Goal: Communication & Community: Share content

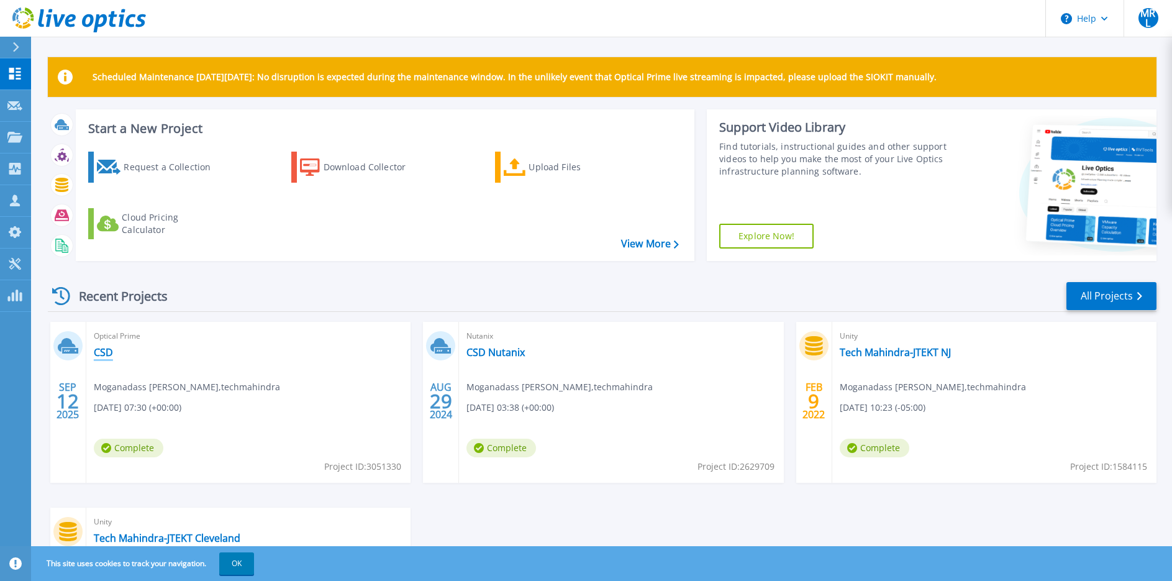
click at [107, 353] on link "CSD" at bounding box center [103, 352] width 19 height 12
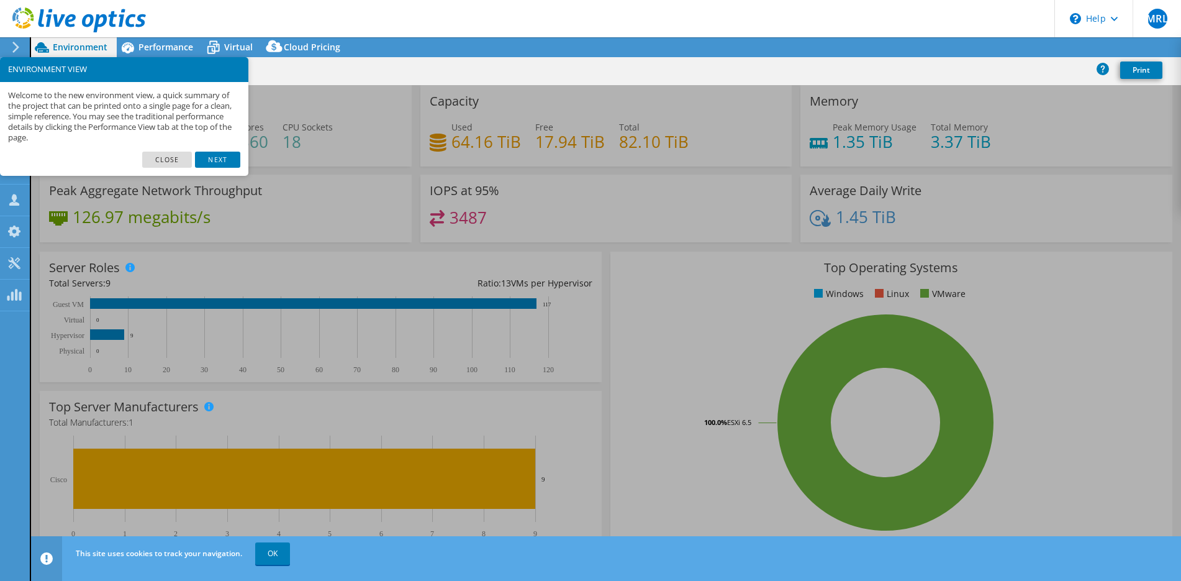
select select "USD"
click at [223, 163] on link "Next" at bounding box center [217, 160] width 45 height 16
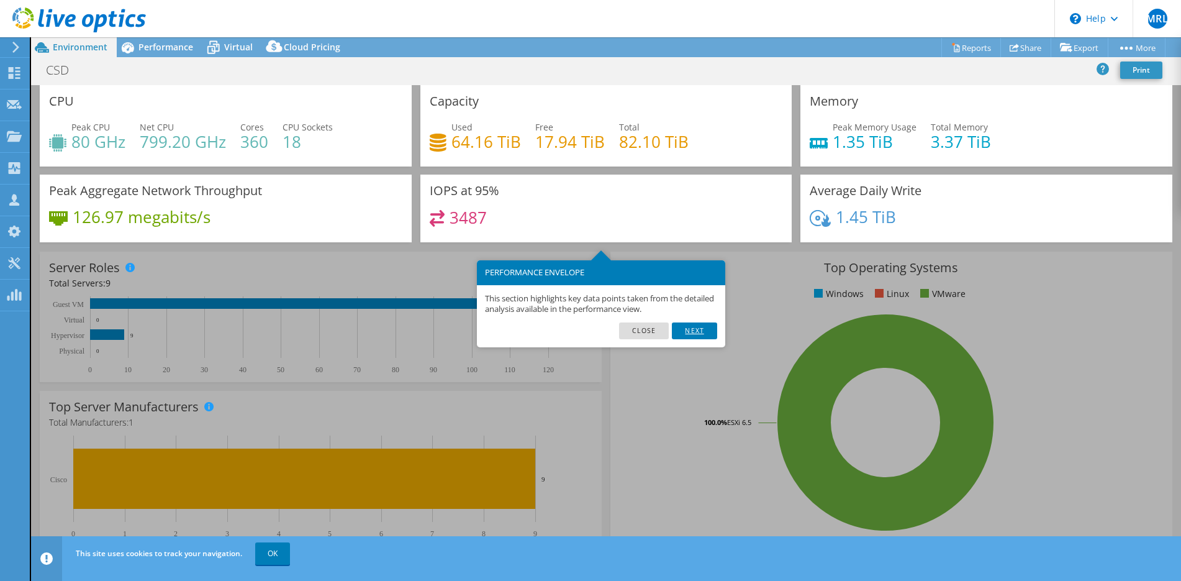
click at [696, 327] on link "Next" at bounding box center [694, 330] width 45 height 16
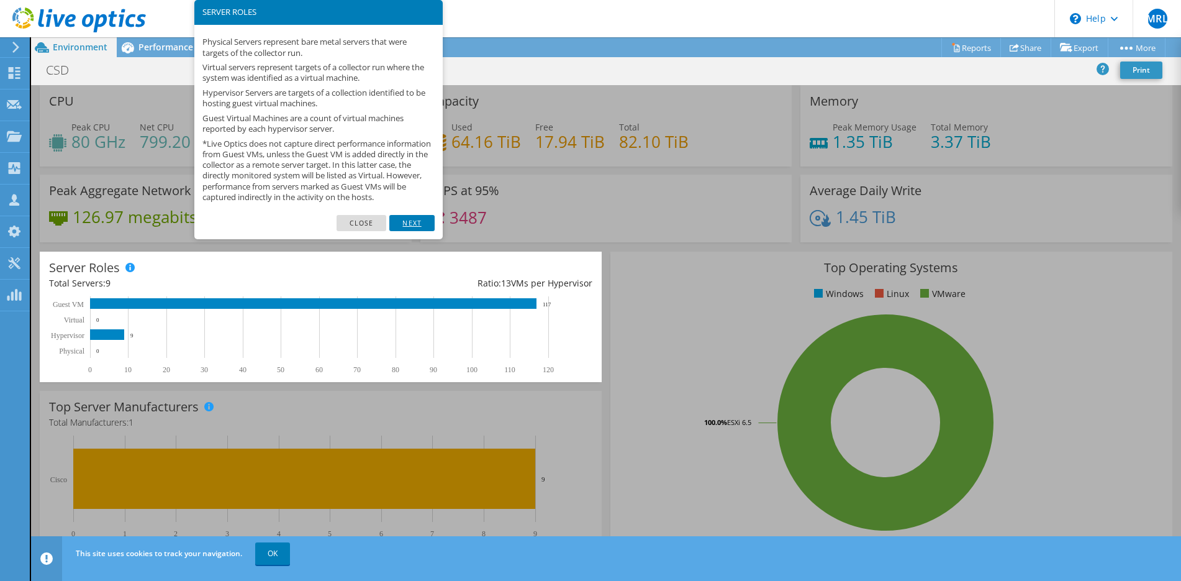
click at [417, 230] on link "Next" at bounding box center [411, 223] width 45 height 16
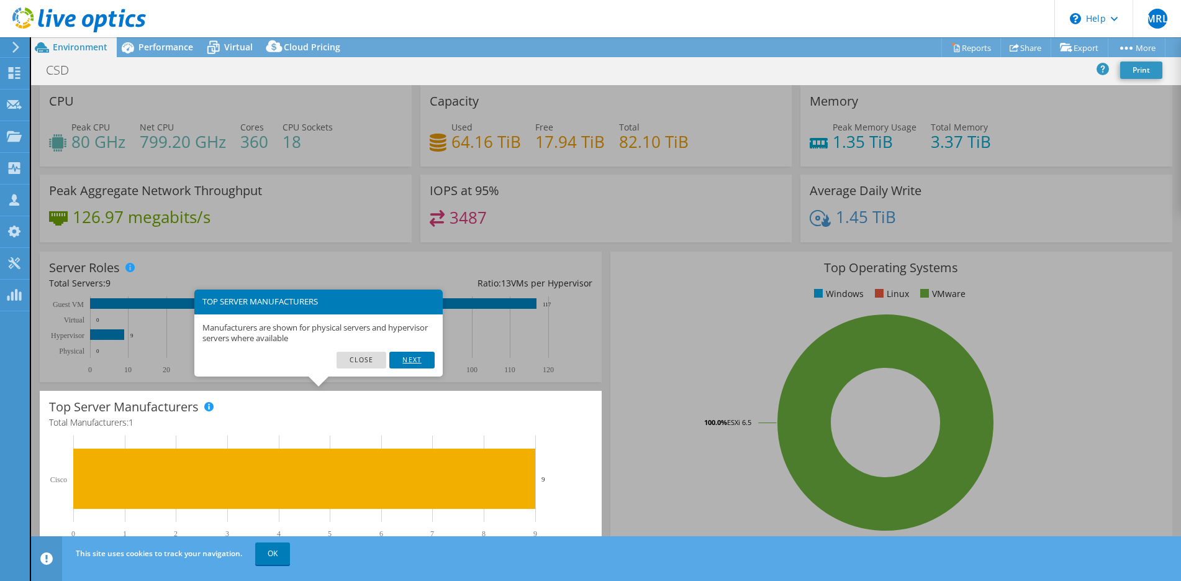
click at [409, 353] on link "Next" at bounding box center [411, 359] width 45 height 16
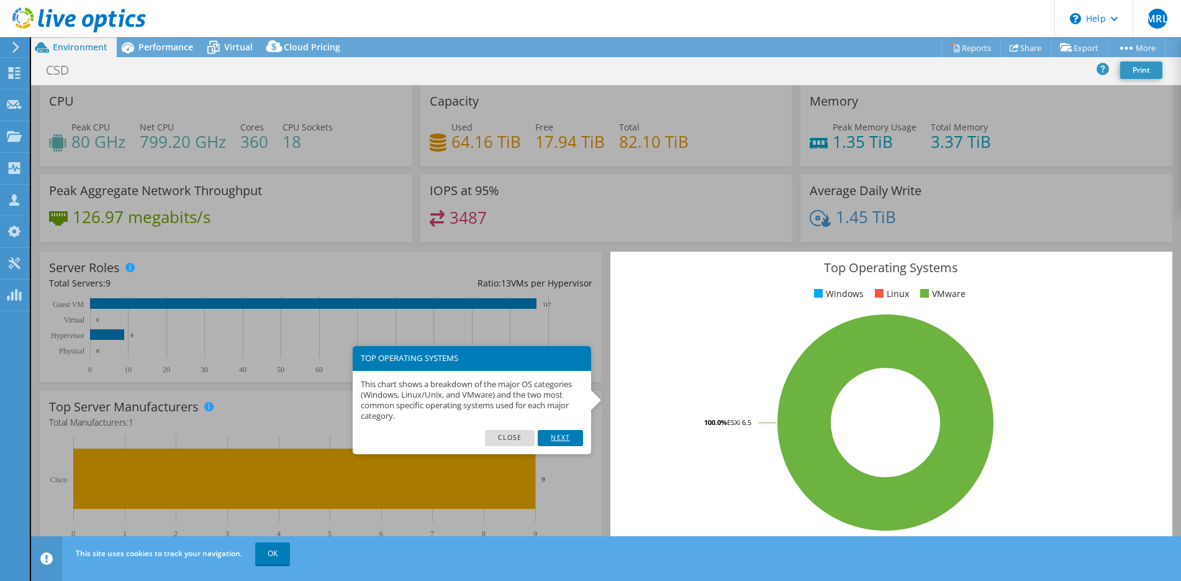
click at [560, 434] on link "Next" at bounding box center [560, 438] width 45 height 16
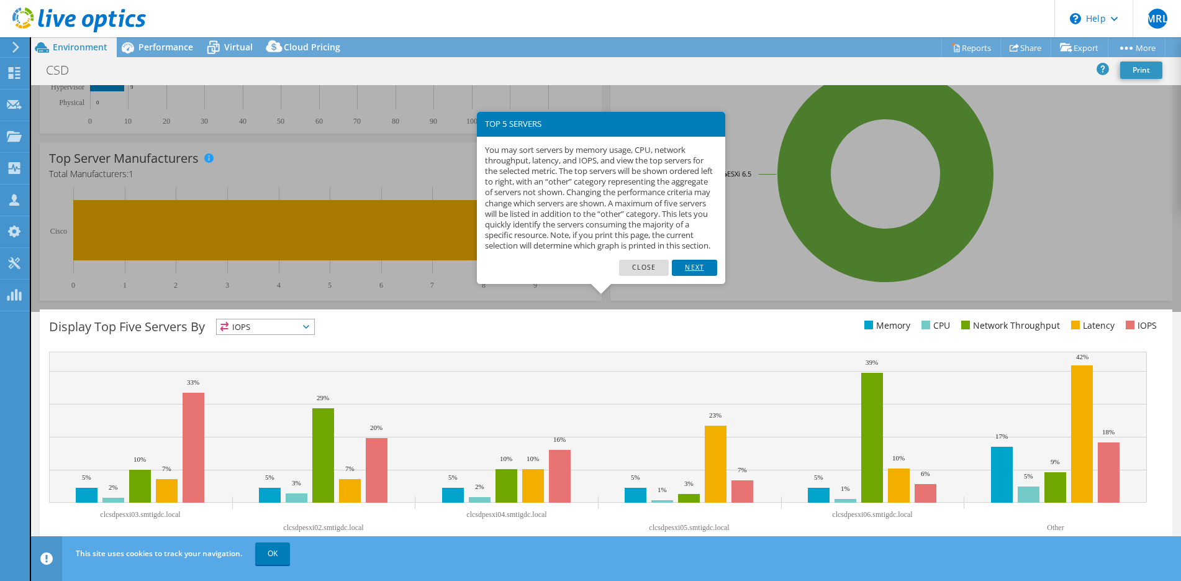
click at [695, 275] on link "Next" at bounding box center [694, 268] width 45 height 16
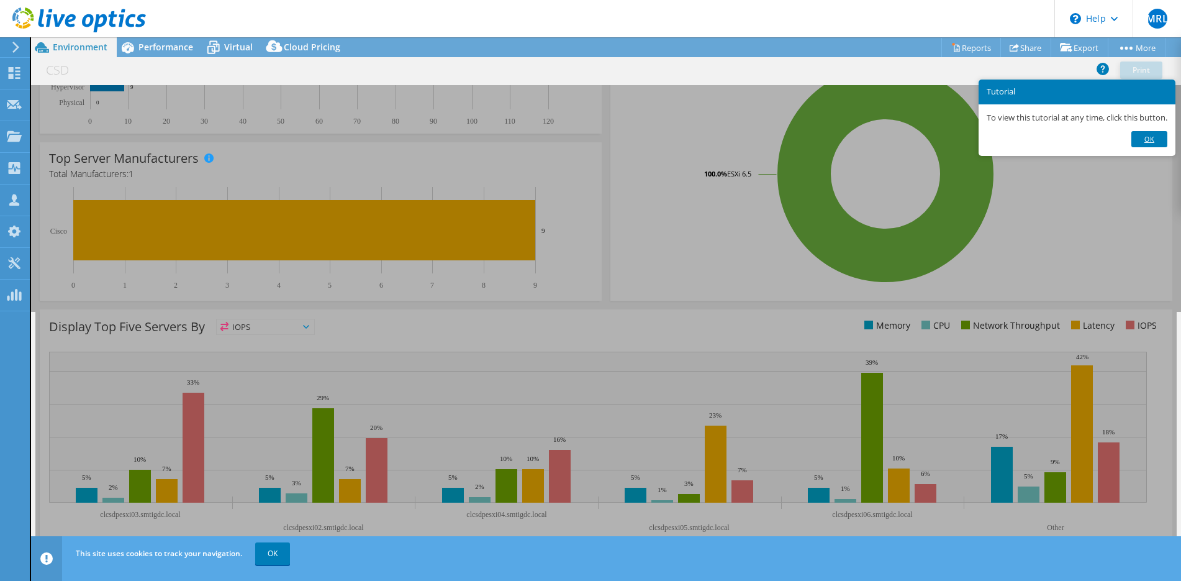
click at [1143, 139] on link "Ok" at bounding box center [1149, 139] width 36 height 16
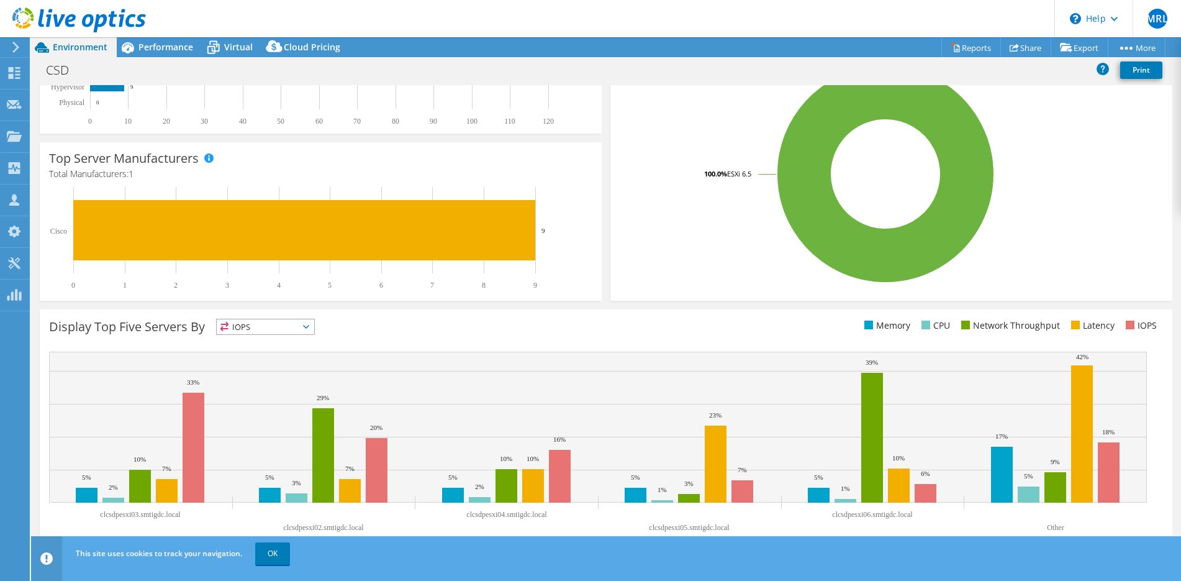
scroll to position [0, 0]
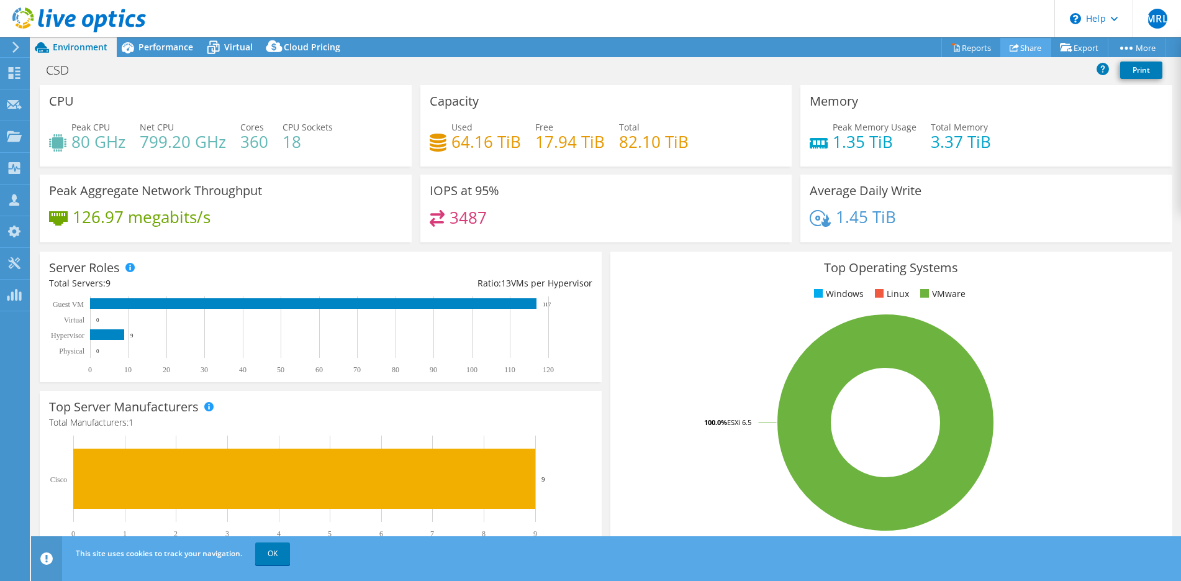
click at [1010, 46] on use at bounding box center [1014, 47] width 9 height 8
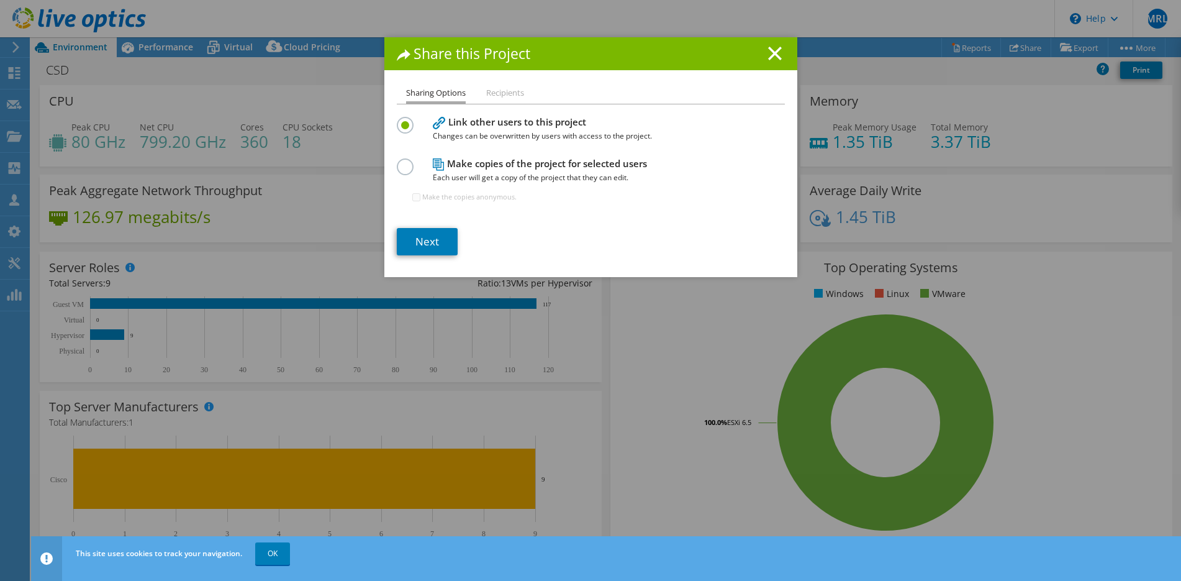
click at [400, 161] on label at bounding box center [408, 159] width 22 height 3
click at [0, 0] on input "radio" at bounding box center [0, 0] width 0 height 0
click at [429, 237] on link "Next" at bounding box center [427, 241] width 61 height 27
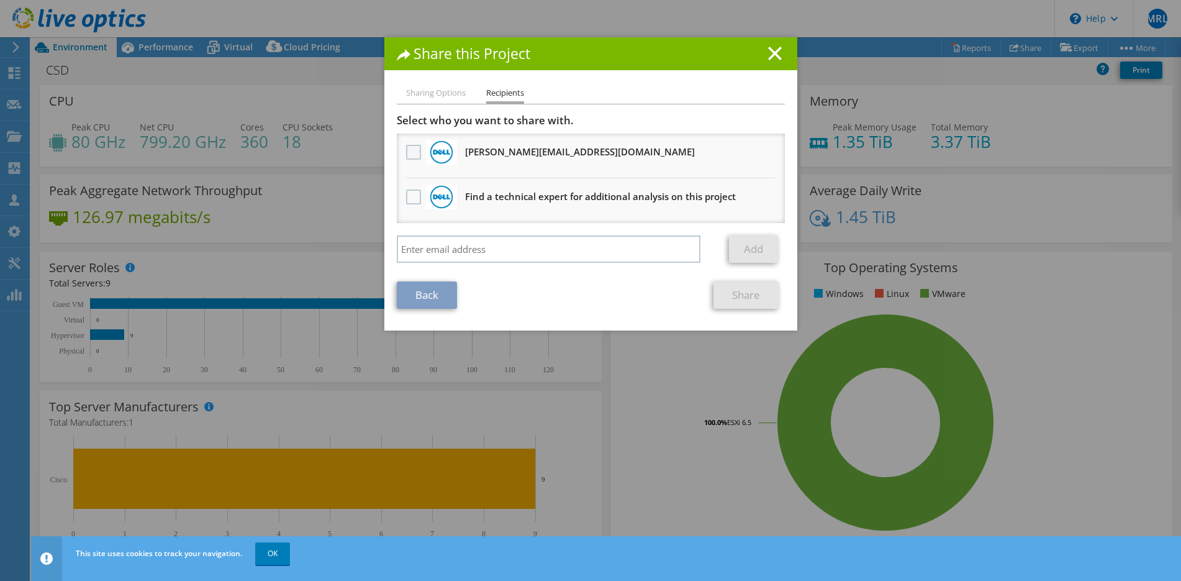
click at [410, 153] on label at bounding box center [415, 152] width 18 height 15
click at [0, 0] on input "checkbox" at bounding box center [0, 0] width 0 height 0
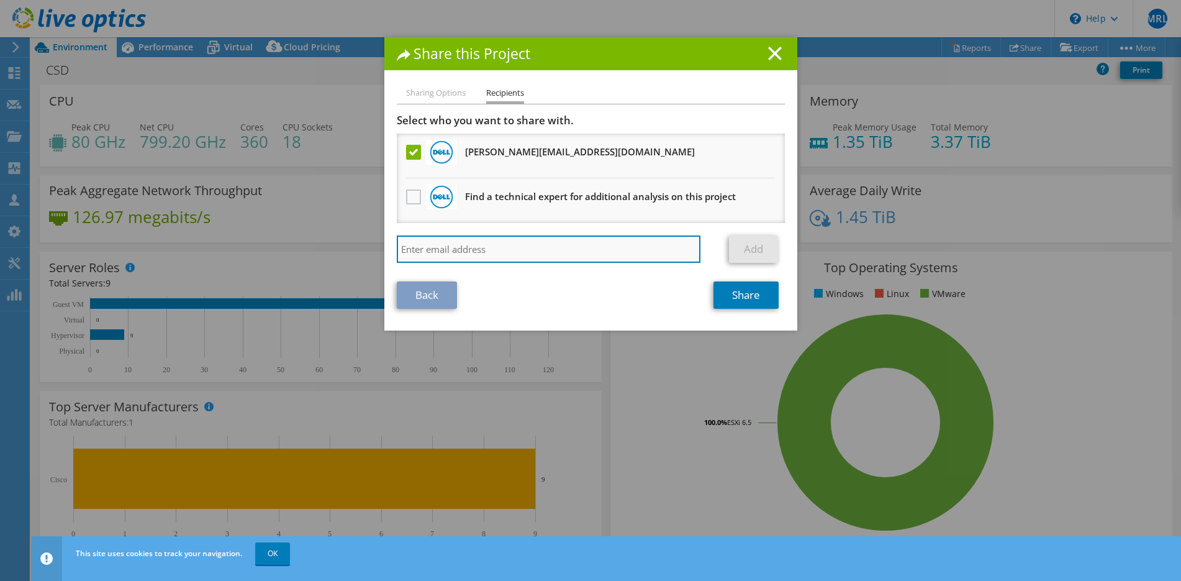
click at [432, 253] on input "search" at bounding box center [549, 248] width 304 height 27
paste input "[EMAIL_ADDRESS][DOMAIN_NAME]"
type input "[EMAIL_ADDRESS][DOMAIN_NAME]"
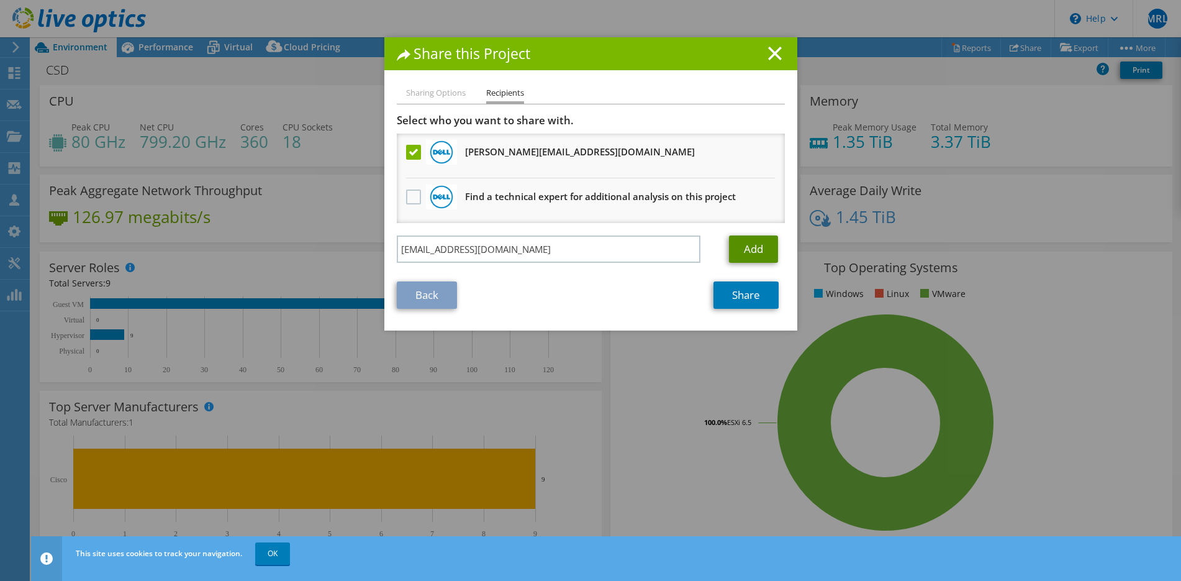
click at [735, 243] on link "Add" at bounding box center [753, 248] width 49 height 27
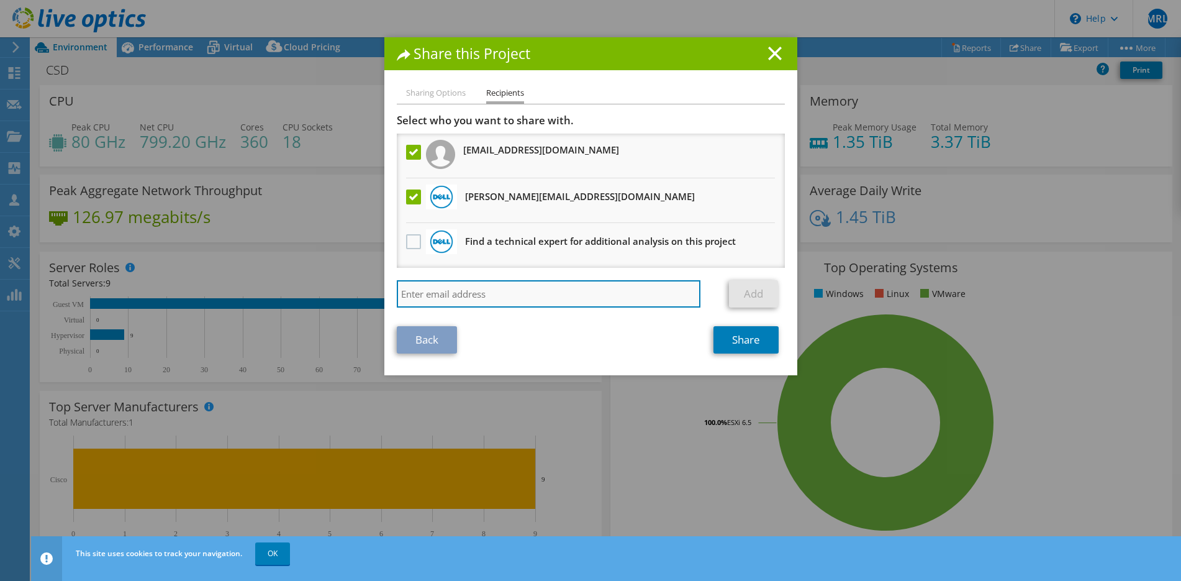
click at [448, 295] on input "search" at bounding box center [549, 293] width 304 height 27
type input "s"
drag, startPoint x: 433, startPoint y: 295, endPoint x: 359, endPoint y: 297, distance: 73.9
click at [360, 297] on div "Share this Project Sharing Options Recipients Link other users to this project …" at bounding box center [590, 290] width 1181 height 506
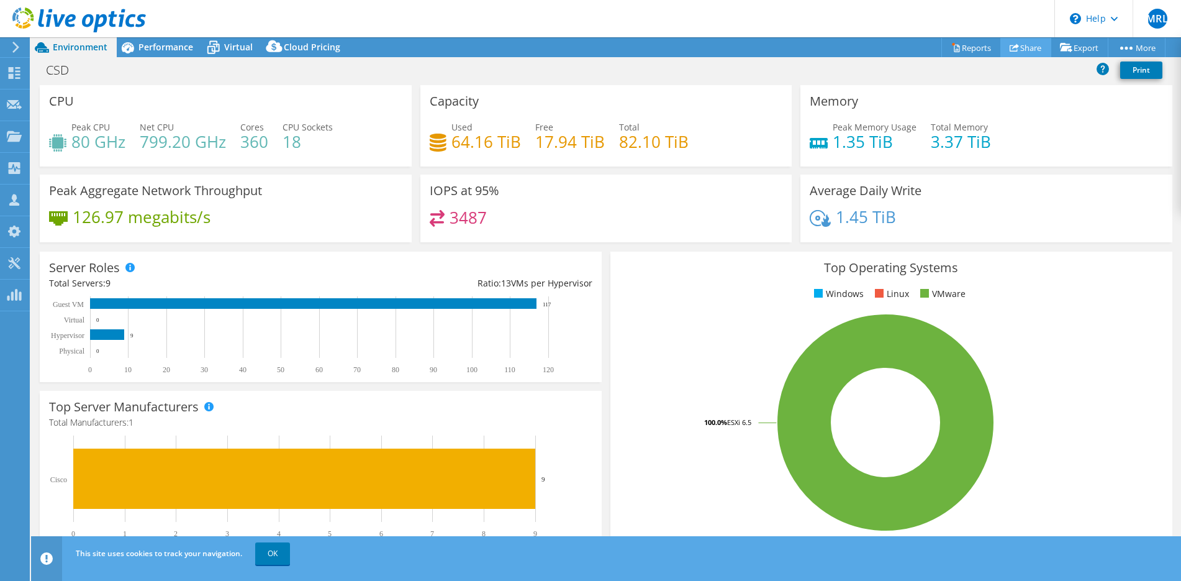
click at [1015, 45] on link "Share" at bounding box center [1025, 47] width 51 height 19
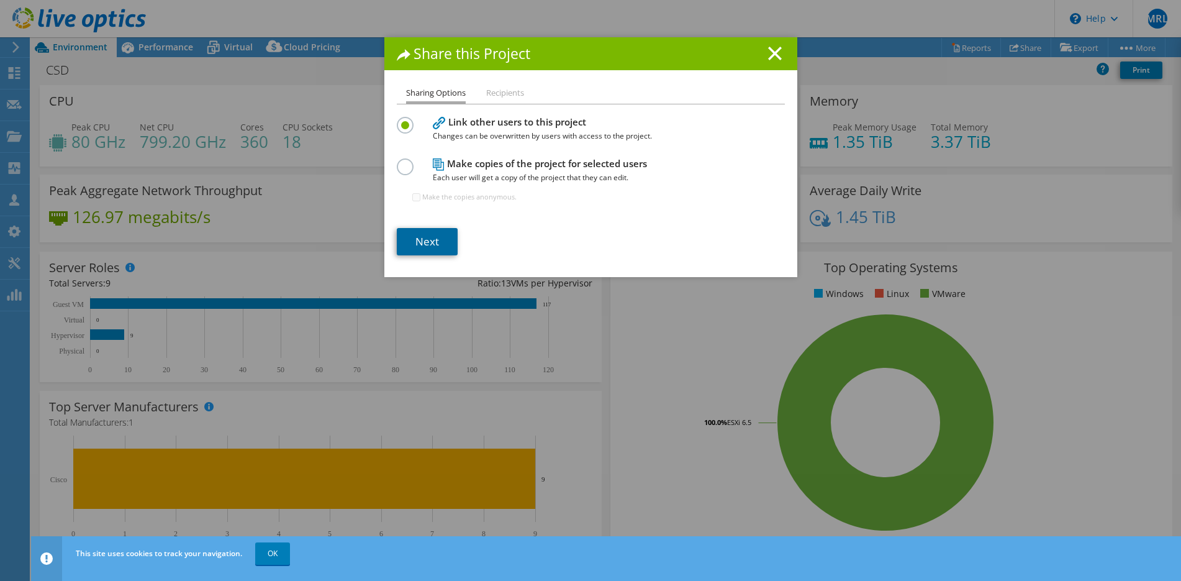
click at [431, 239] on link "Next" at bounding box center [427, 241] width 61 height 27
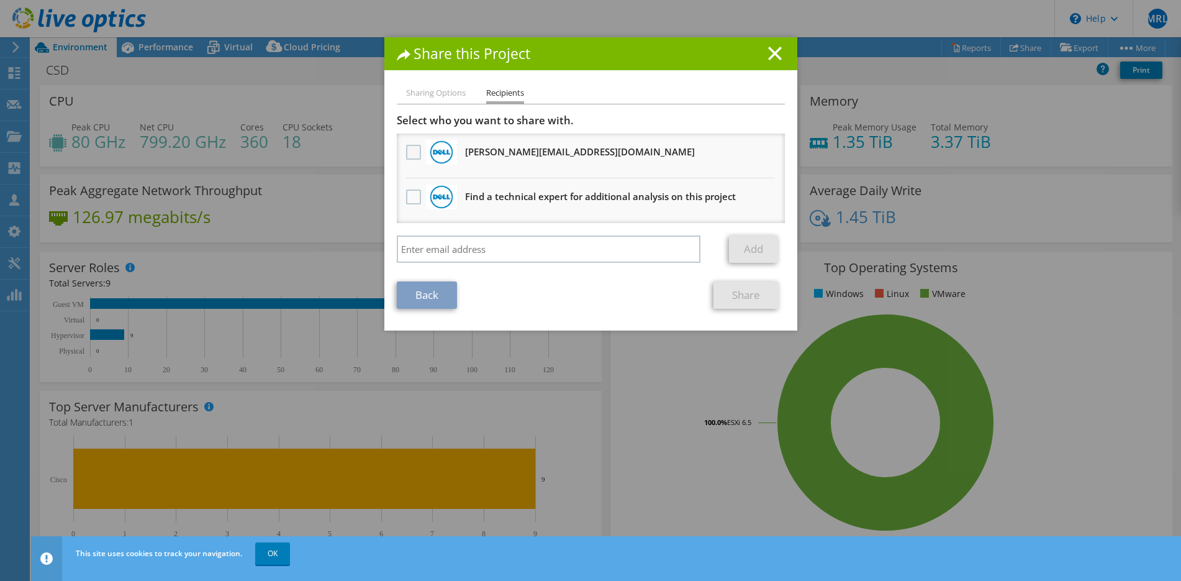
click at [406, 152] on label at bounding box center [415, 152] width 18 height 15
click at [0, 0] on input "checkbox" at bounding box center [0, 0] width 0 height 0
click at [443, 93] on li "Sharing Options" at bounding box center [436, 94] width 60 height 16
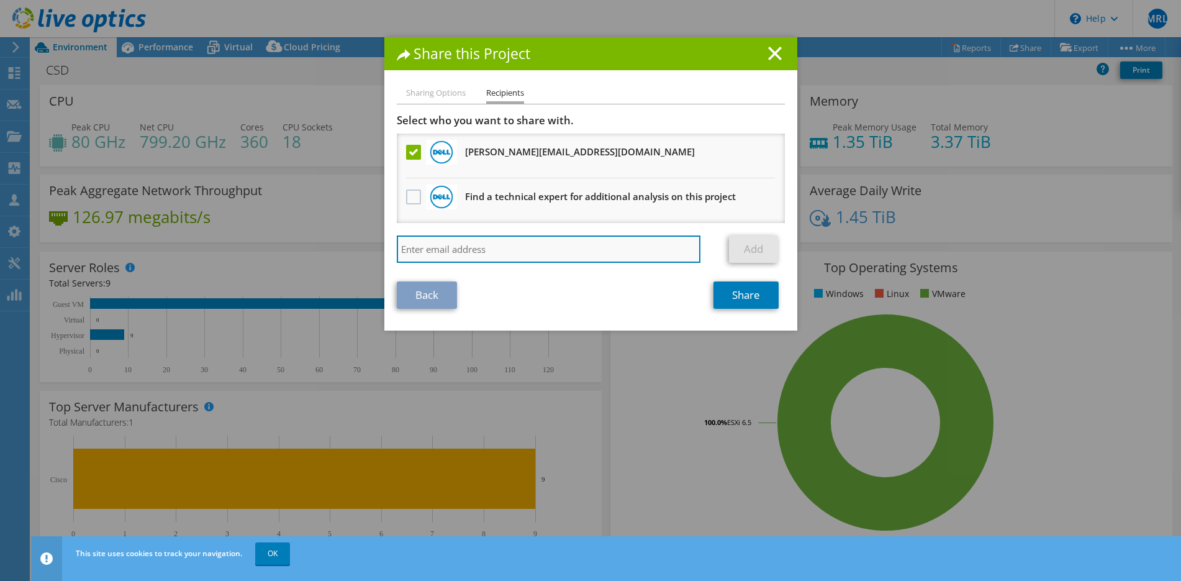
click at [445, 250] on input "search" at bounding box center [549, 248] width 304 height 27
paste input "[EMAIL_ADDRESS][DOMAIN_NAME]"
type input "[EMAIL_ADDRESS][DOMAIN_NAME]"
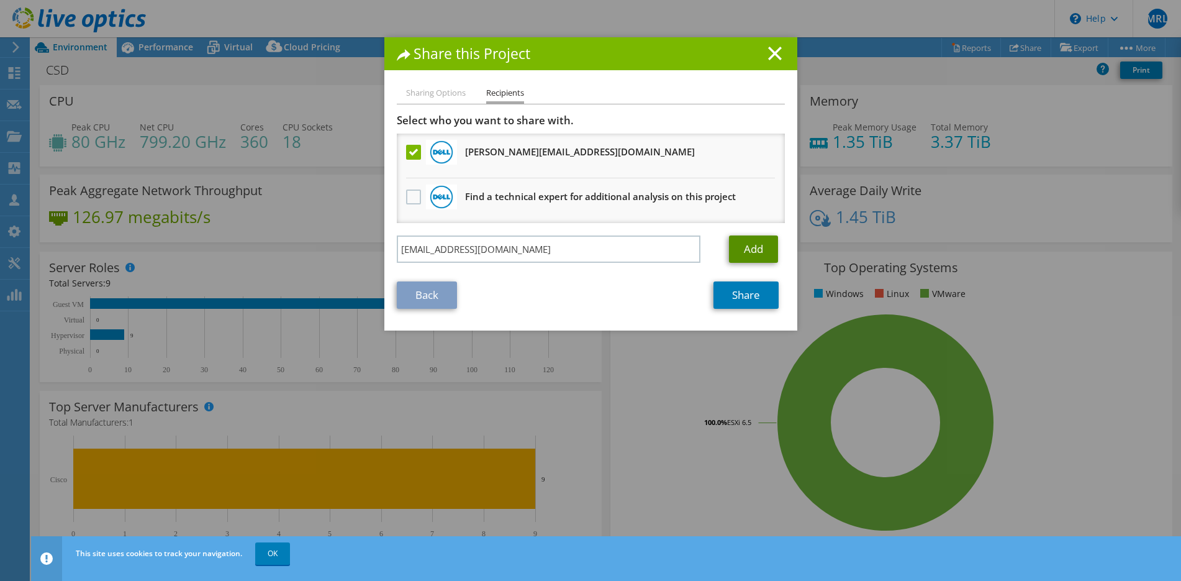
click at [750, 248] on link "Add" at bounding box center [753, 248] width 49 height 27
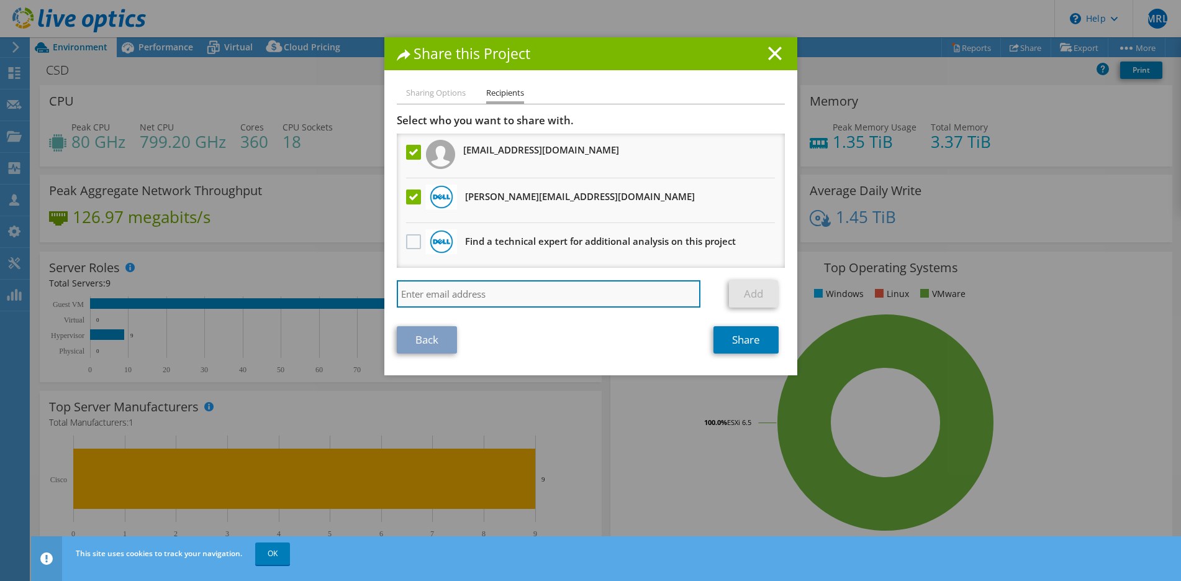
click at [476, 290] on input "search" at bounding box center [549, 293] width 304 height 27
paste input "[PERSON_NAME][EMAIL_ADDRESS][PERSON_NAME][DOMAIN_NAME]"
type input "[PERSON_NAME][EMAIL_ADDRESS][PERSON_NAME][DOMAIN_NAME]"
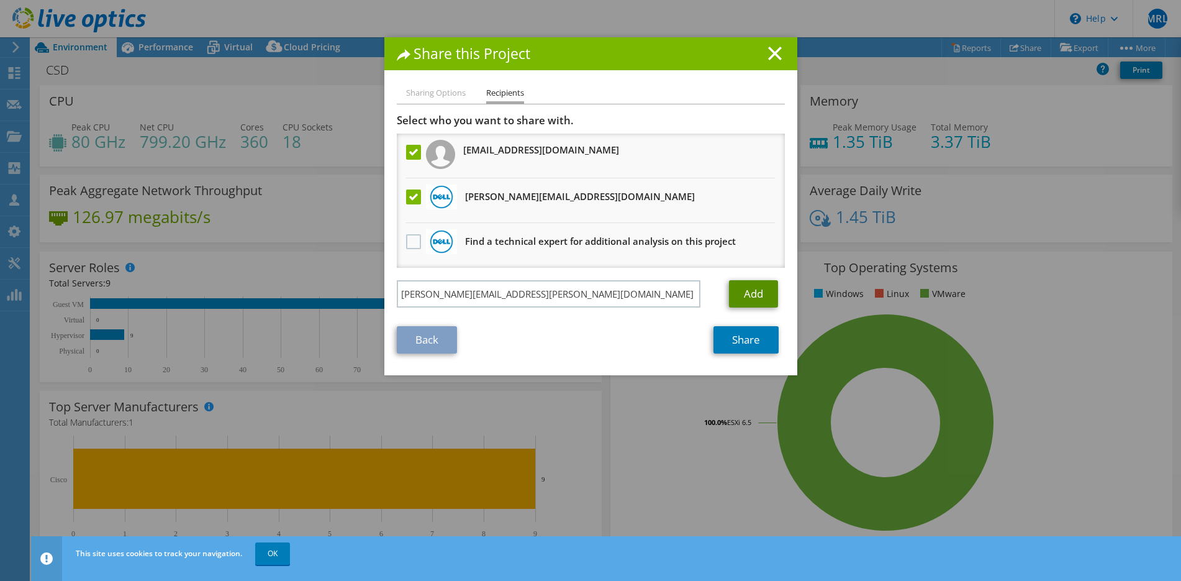
click at [752, 284] on link "Add" at bounding box center [753, 293] width 49 height 27
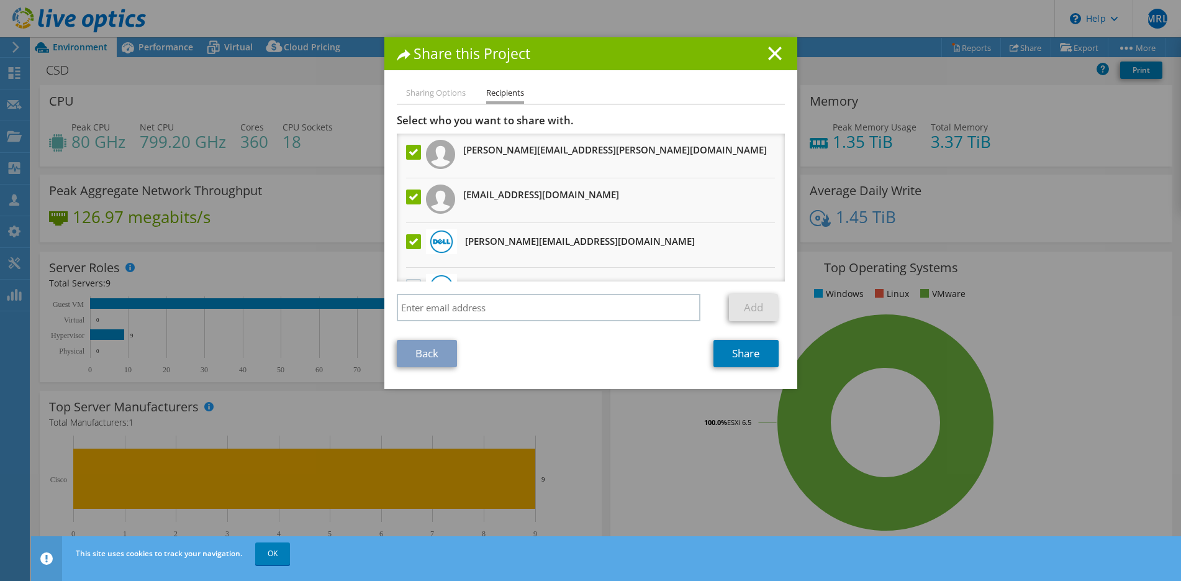
scroll to position [31, 0]
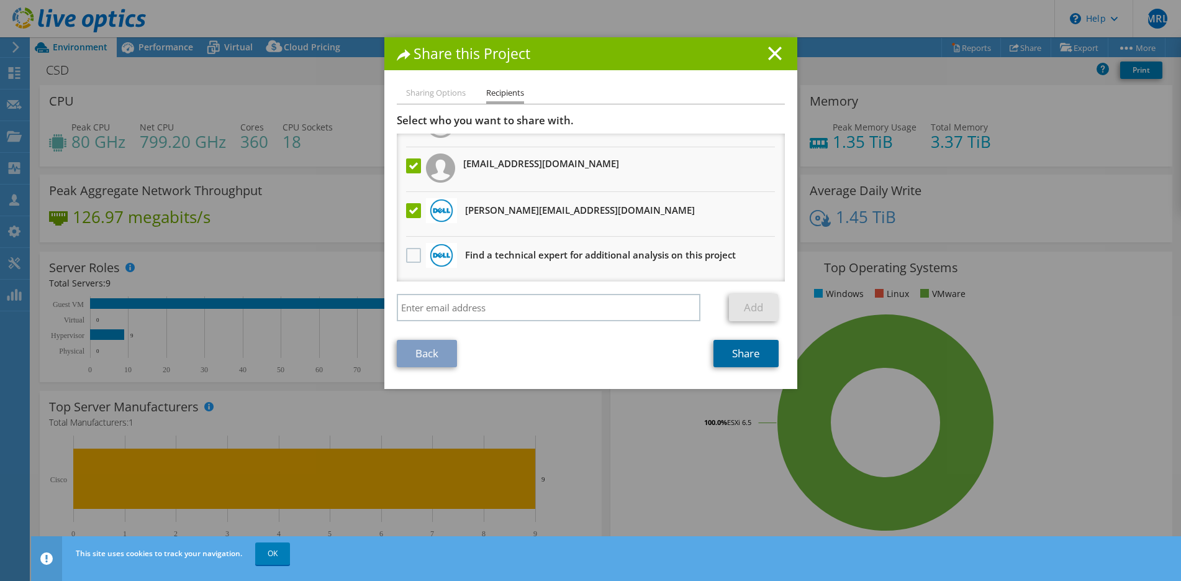
click at [748, 350] on link "Share" at bounding box center [745, 353] width 65 height 27
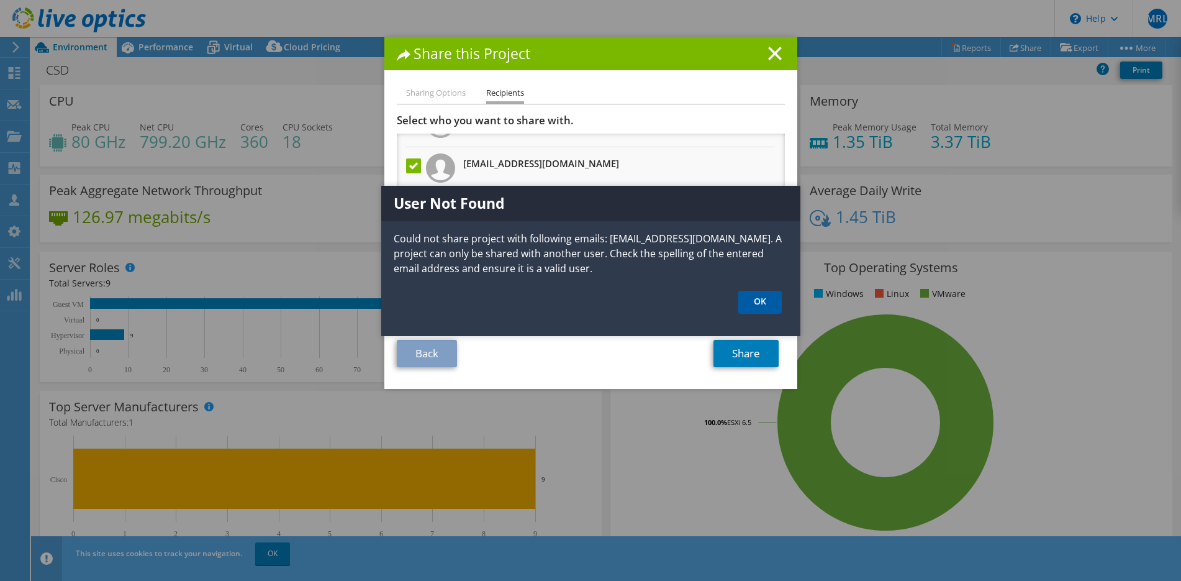
click at [763, 298] on link "OK" at bounding box center [759, 302] width 43 height 23
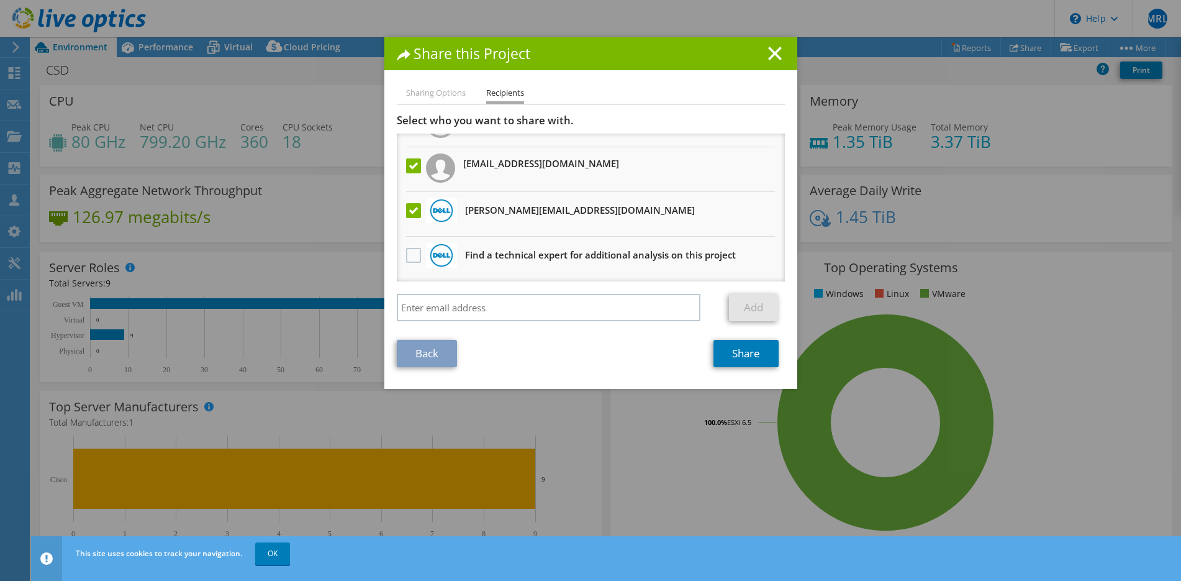
scroll to position [0, 0]
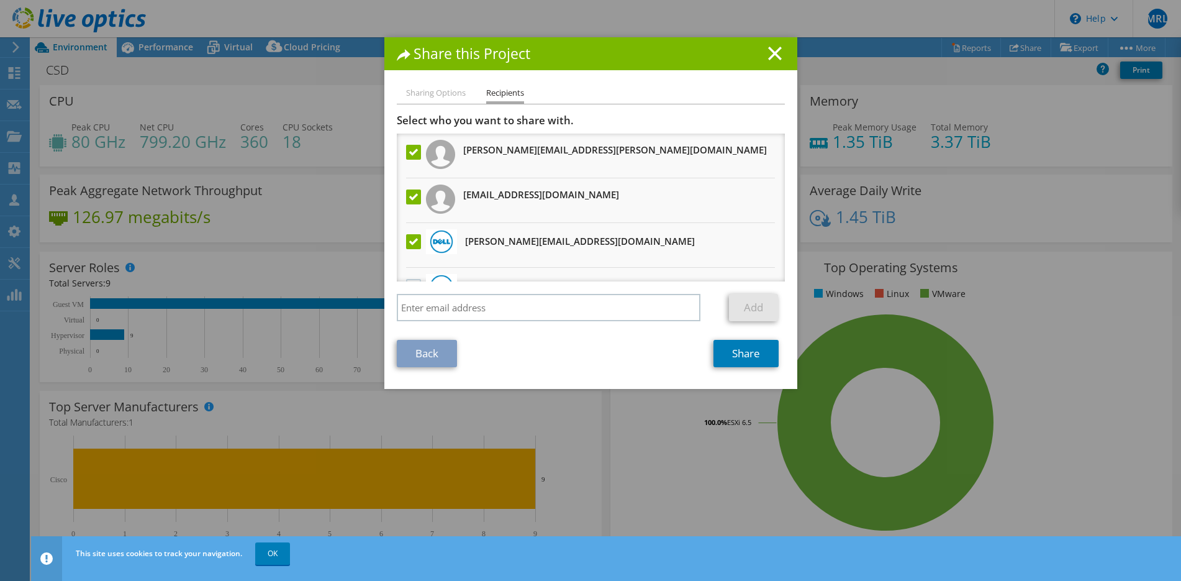
click at [410, 195] on label at bounding box center [415, 196] width 18 height 15
click at [0, 0] on input "checkbox" at bounding box center [0, 0] width 0 height 0
click at [741, 353] on link "Share" at bounding box center [745, 353] width 65 height 27
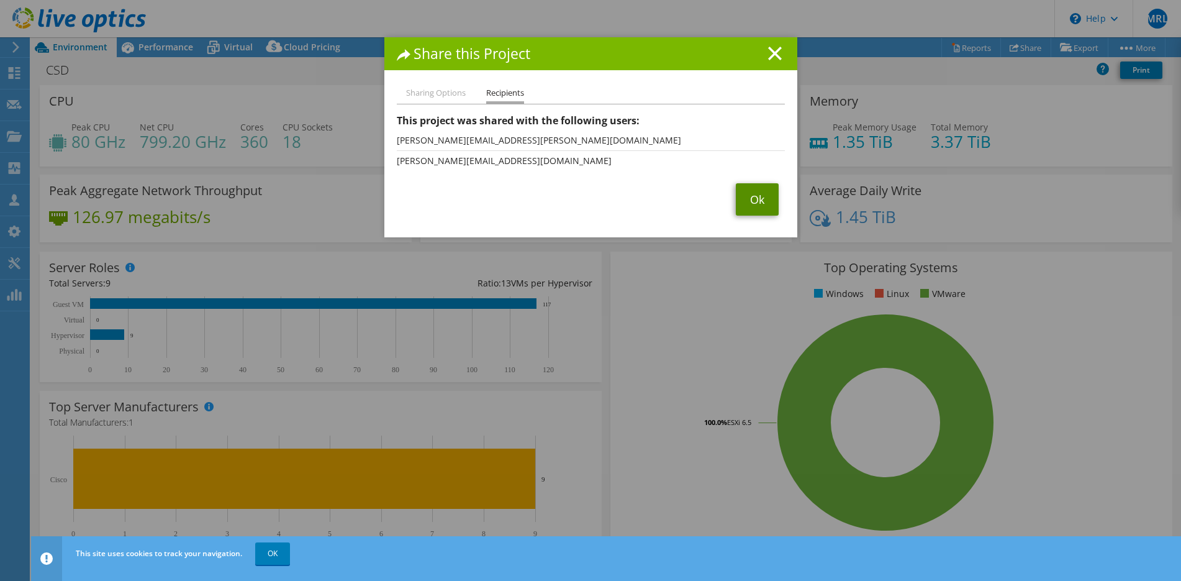
click at [752, 197] on link "Ok" at bounding box center [757, 199] width 43 height 32
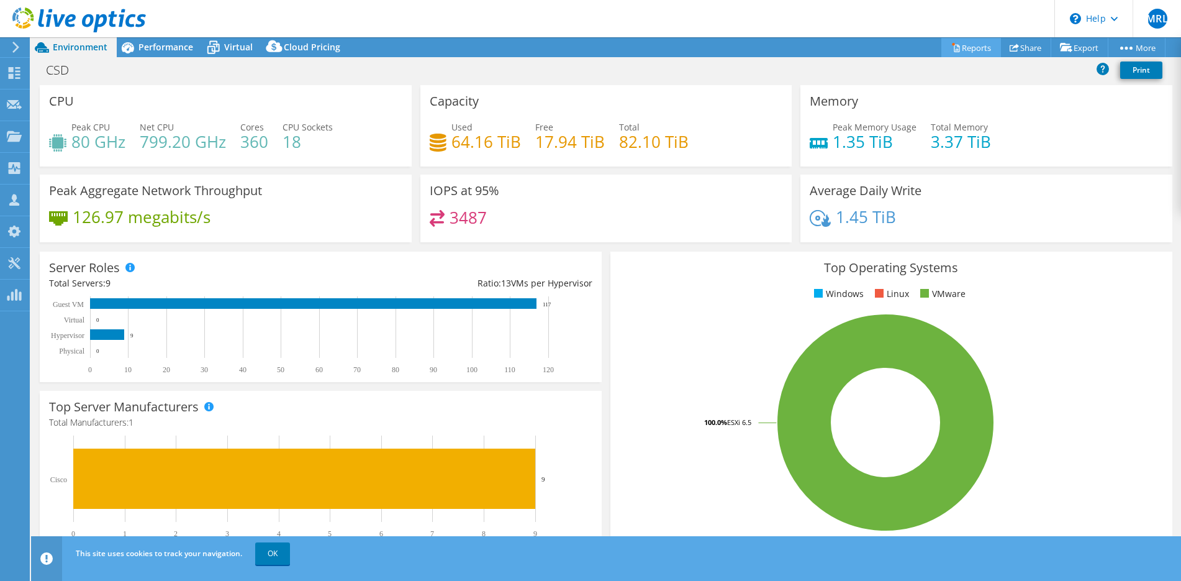
click at [962, 46] on link "Reports" at bounding box center [971, 47] width 60 height 19
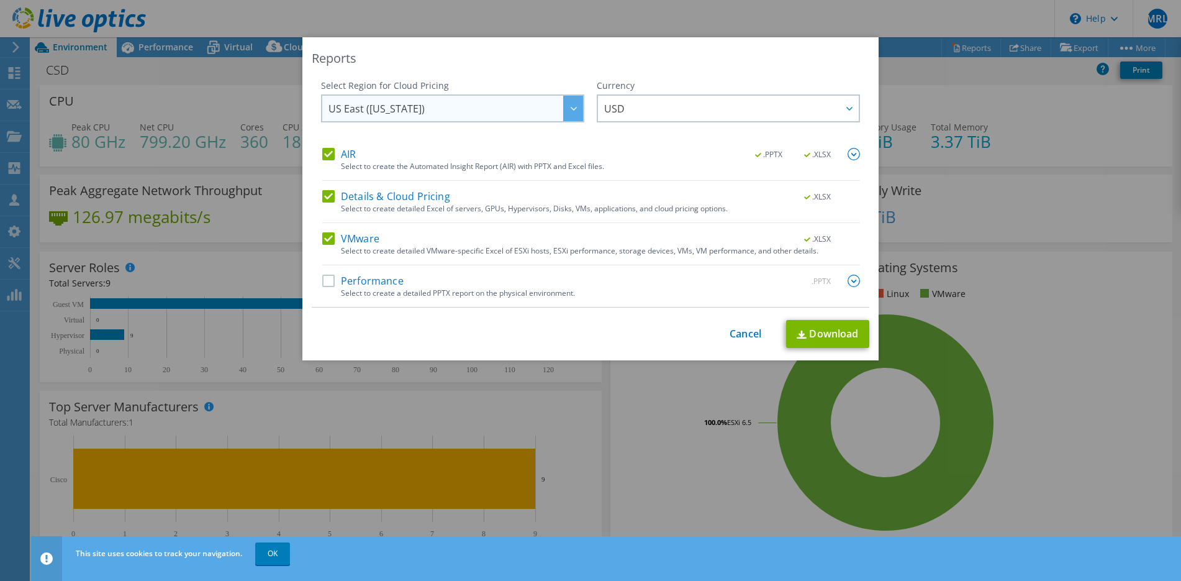
click at [573, 111] on div at bounding box center [573, 108] width 20 height 25
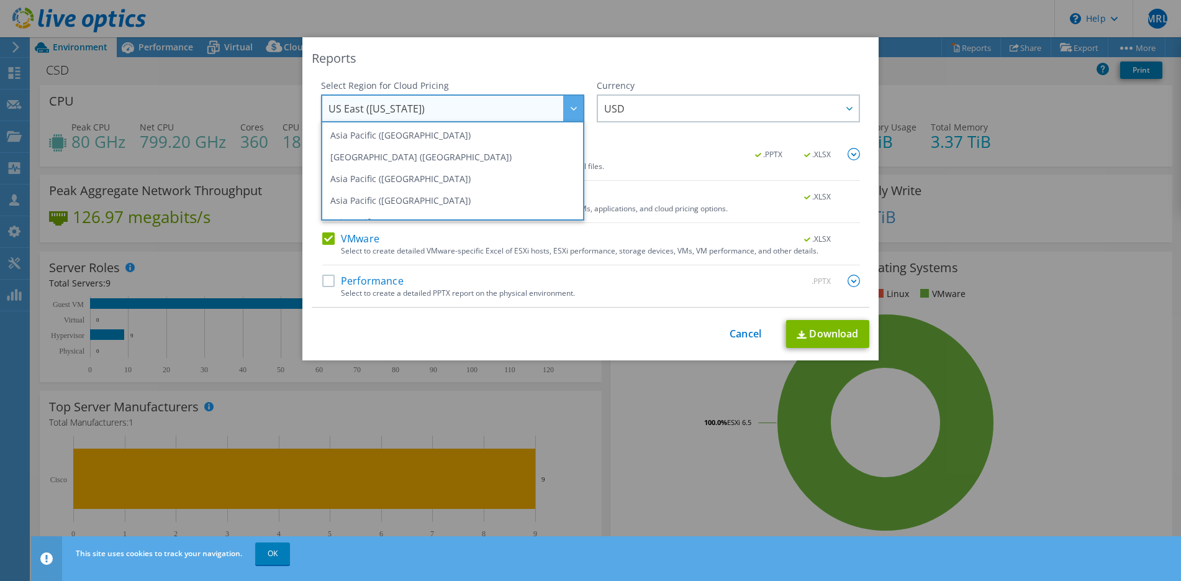
click at [679, 59] on div "Reports" at bounding box center [591, 58] width 558 height 17
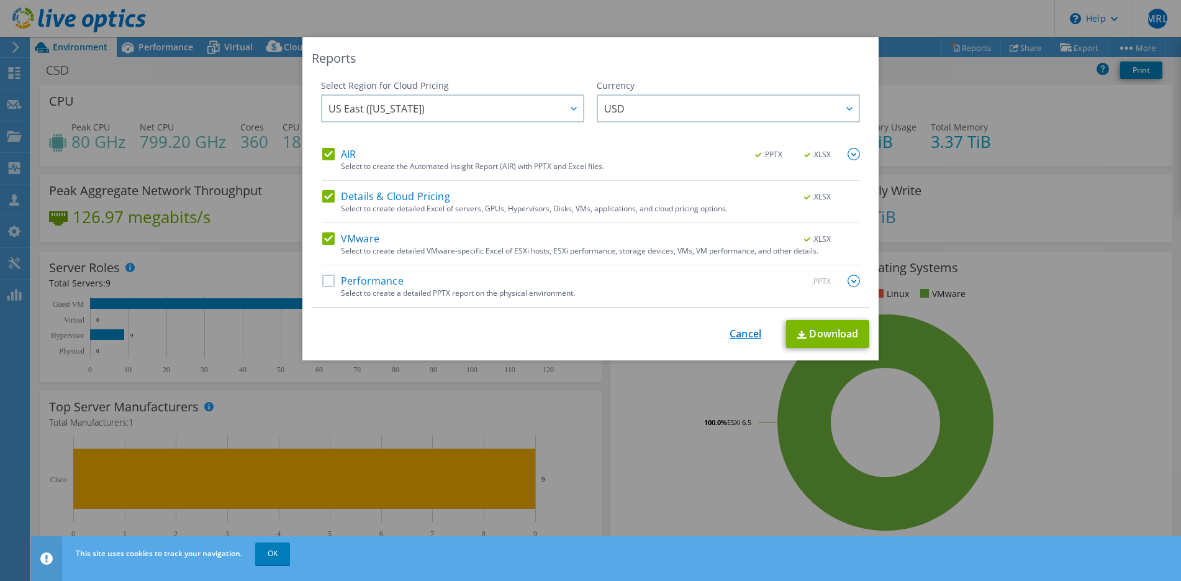
click at [748, 333] on link "Cancel" at bounding box center [746, 334] width 32 height 12
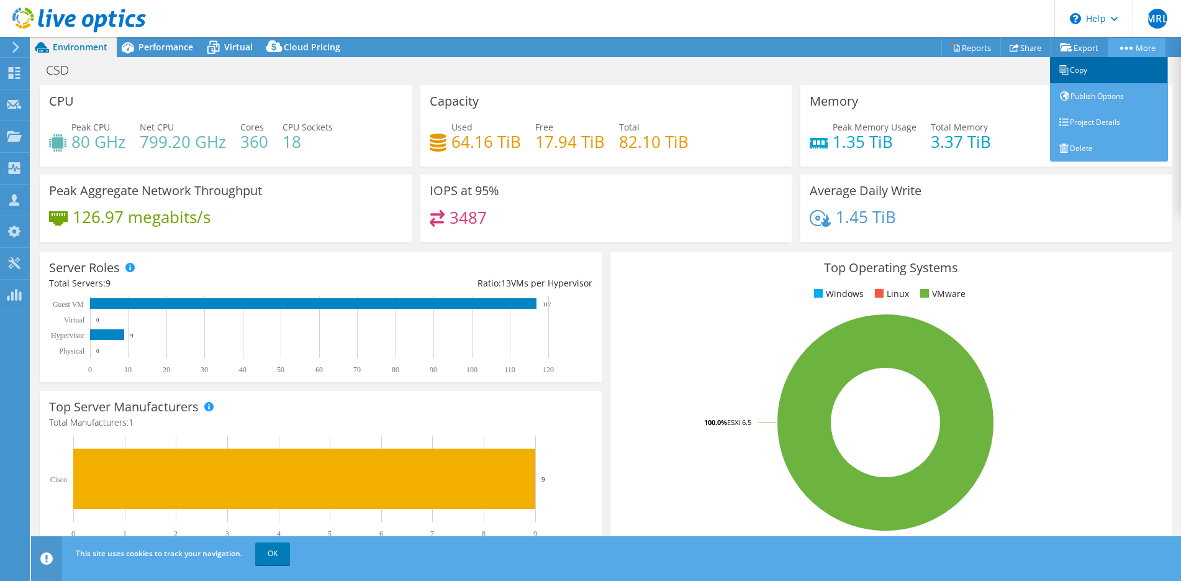
click at [1081, 70] on link "Copy" at bounding box center [1109, 70] width 118 height 26
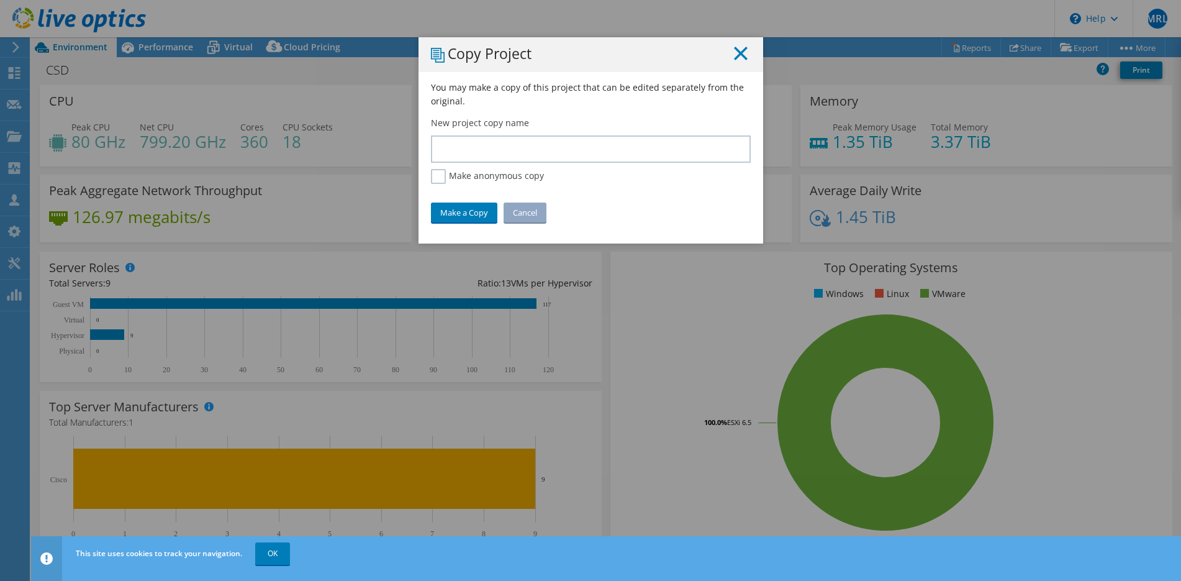
click at [740, 52] on icon at bounding box center [741, 54] width 14 height 14
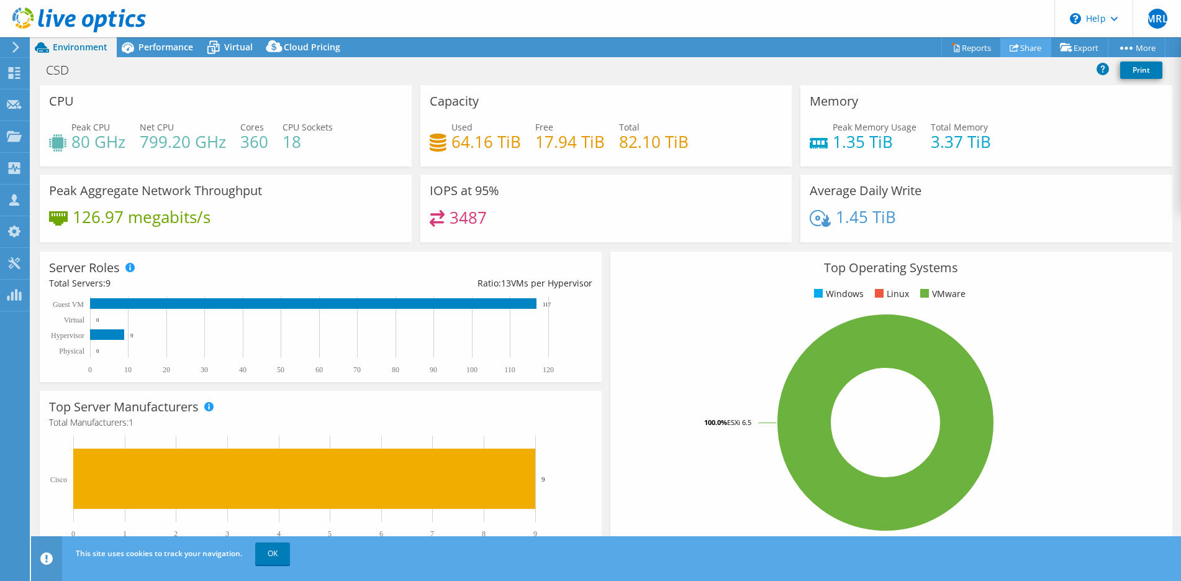
click at [1029, 43] on link "Share" at bounding box center [1025, 47] width 51 height 19
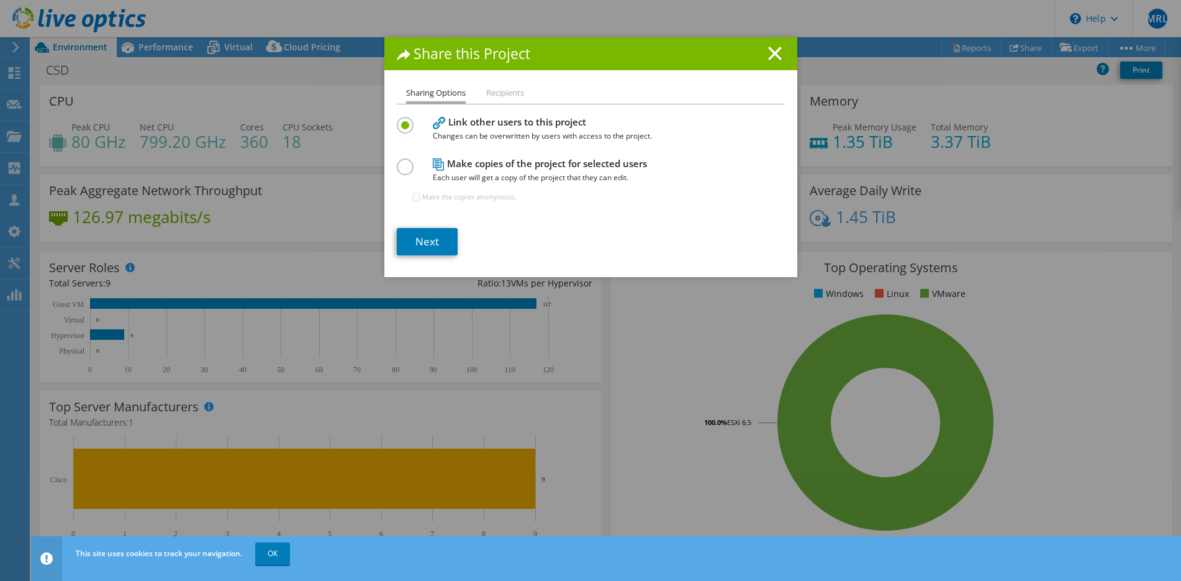
click at [405, 161] on label at bounding box center [408, 159] width 22 height 3
click at [0, 0] on input "radio" at bounding box center [0, 0] width 0 height 0
click at [419, 235] on link "Next" at bounding box center [427, 241] width 61 height 27
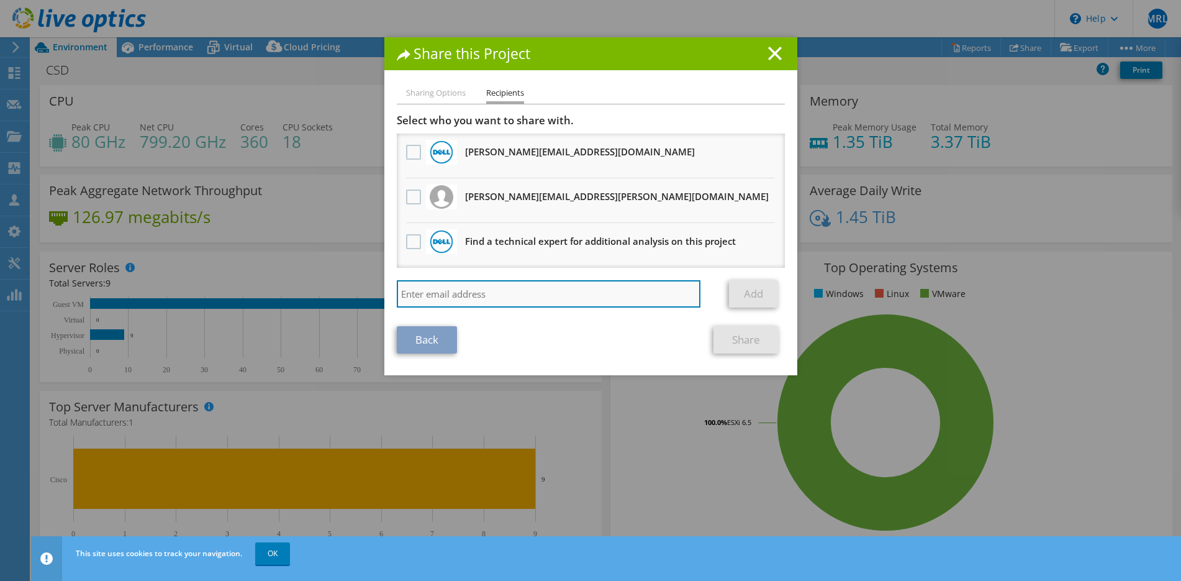
click at [430, 305] on input "search" at bounding box center [549, 293] width 304 height 27
paste input "[EMAIL_ADDRESS][DOMAIN_NAME]"
type input "[EMAIL_ADDRESS][DOMAIN_NAME]"
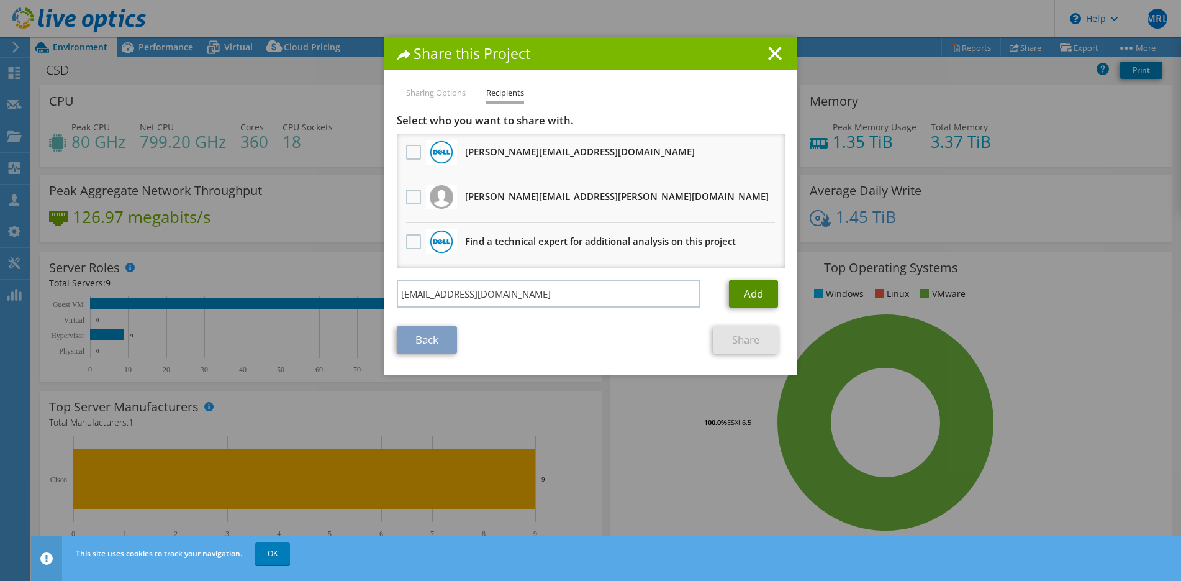
click at [738, 296] on link "Add" at bounding box center [753, 293] width 49 height 27
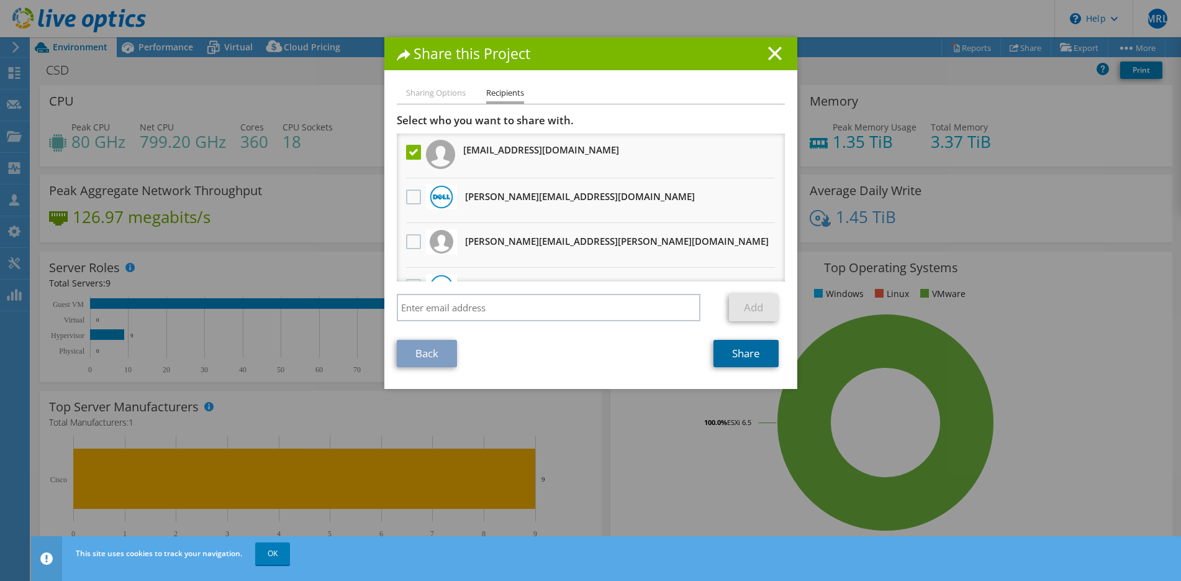
click at [722, 348] on link "Share" at bounding box center [745, 353] width 65 height 27
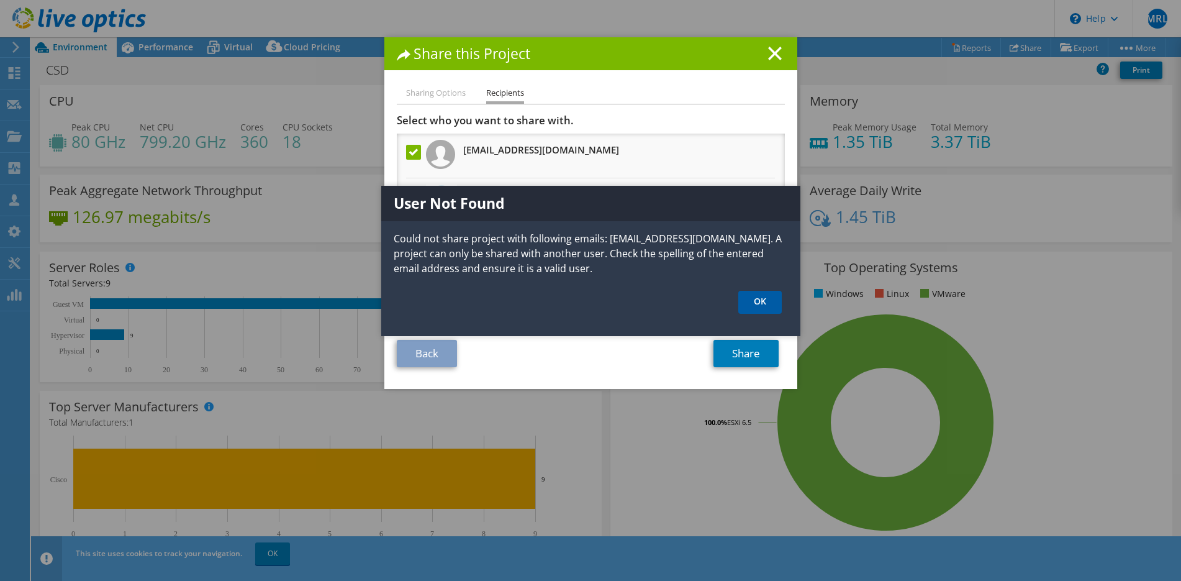
click at [761, 301] on link "OK" at bounding box center [759, 302] width 43 height 23
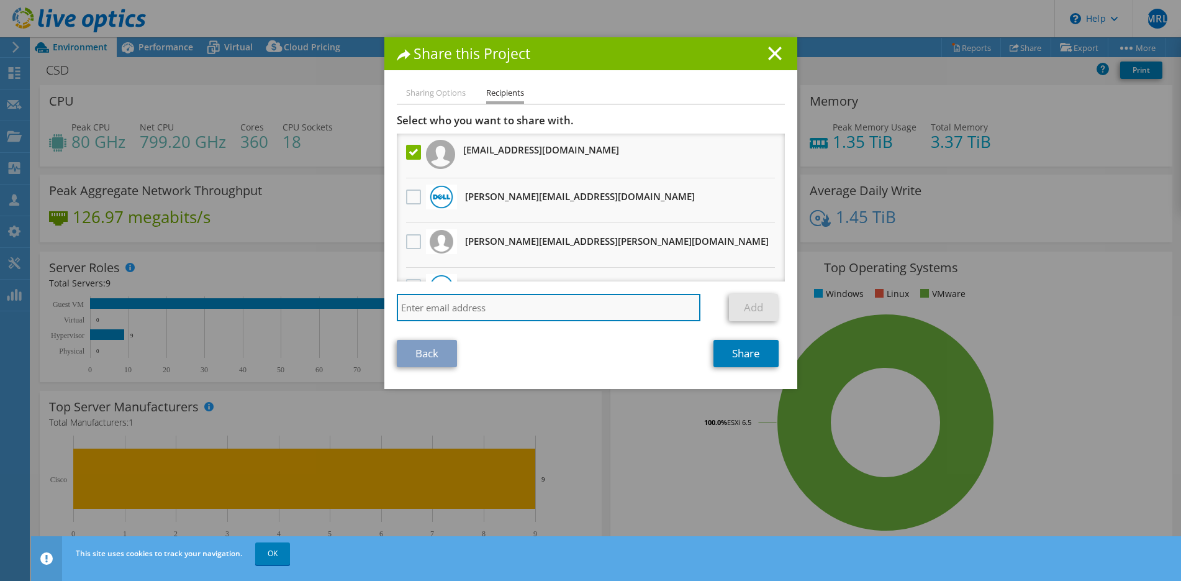
click at [428, 307] on input "search" at bounding box center [549, 307] width 304 height 27
type input "m"
type input "[EMAIL_ADDRESS][DOMAIN_NAME]"
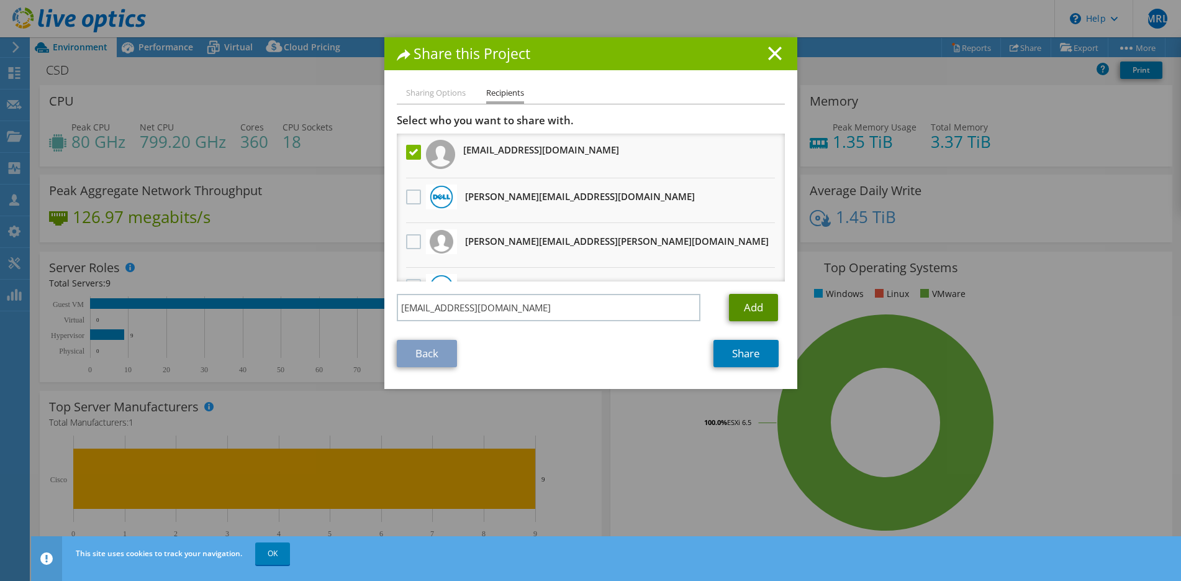
click at [751, 305] on link "Add" at bounding box center [753, 307] width 49 height 27
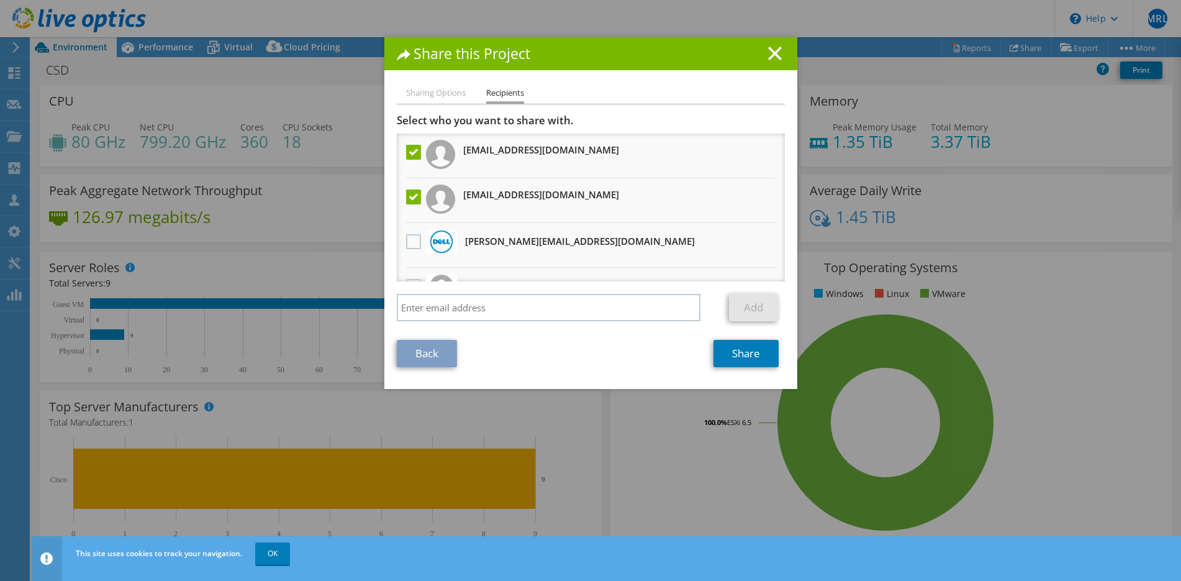
click at [414, 196] on label at bounding box center [415, 196] width 18 height 15
click at [0, 0] on input "checkbox" at bounding box center [0, 0] width 0 height 0
click at [729, 353] on link "Share" at bounding box center [745, 353] width 65 height 27
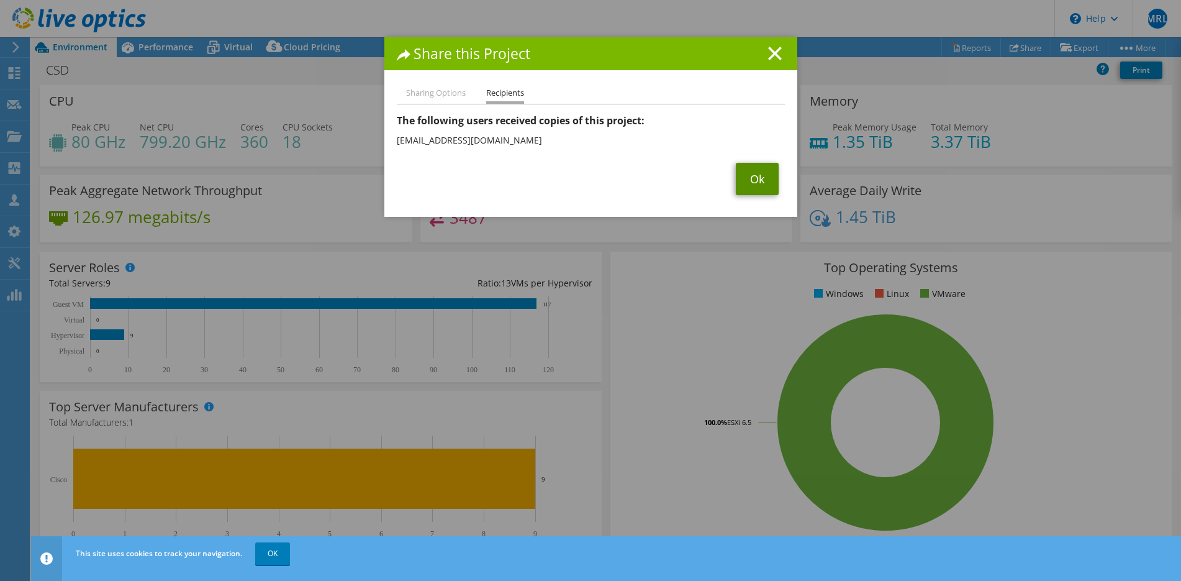
click at [751, 180] on link "Ok" at bounding box center [757, 179] width 43 height 32
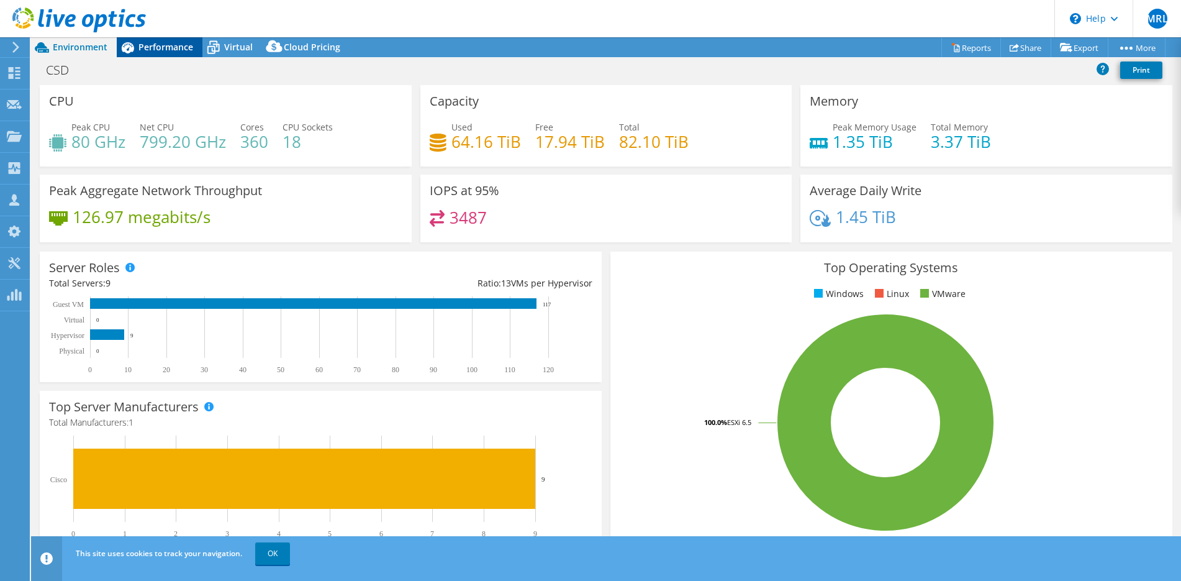
click at [168, 52] on span "Performance" at bounding box center [165, 47] width 55 height 12
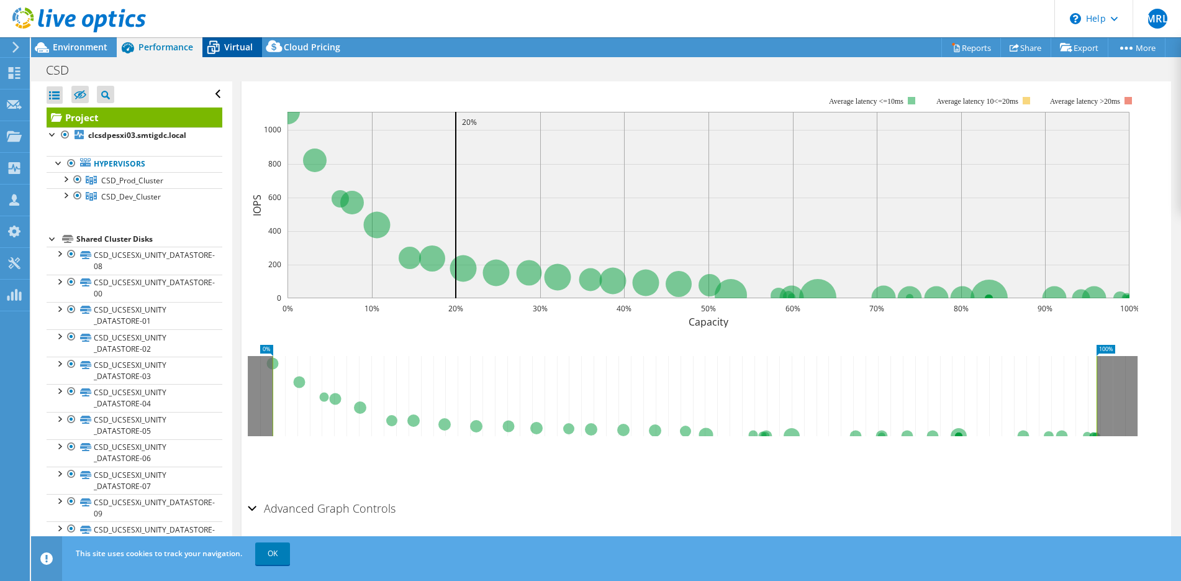
click at [232, 52] on span "Virtual" at bounding box center [238, 47] width 29 height 12
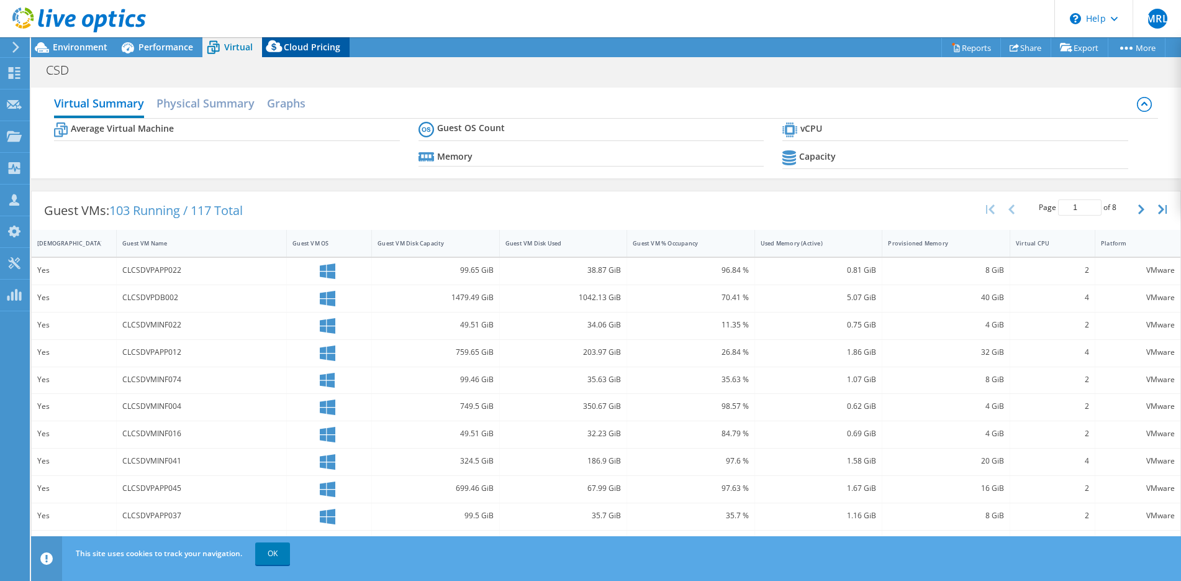
click at [304, 49] on span "Cloud Pricing" at bounding box center [312, 47] width 57 height 12
